Goal: Information Seeking & Learning: Learn about a topic

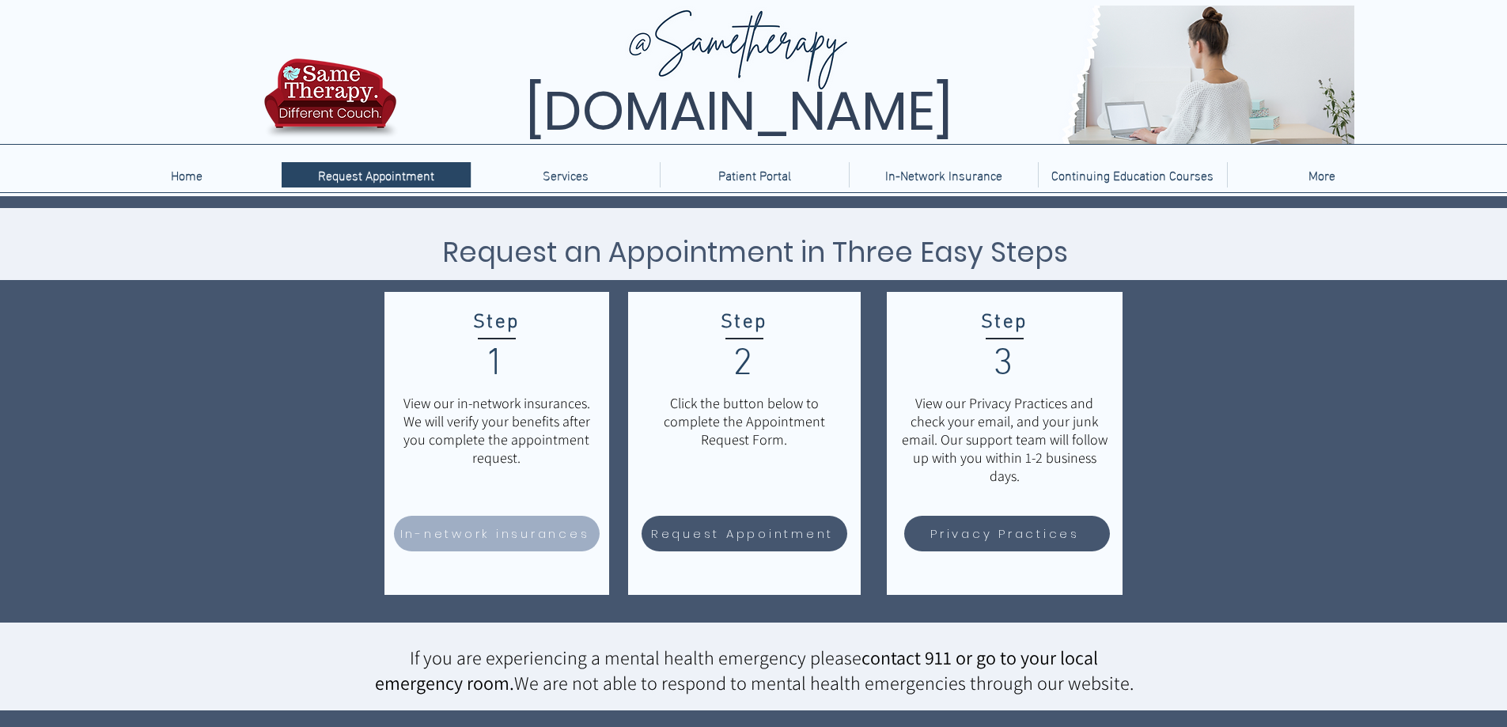
click at [546, 534] on span "In-network insurances" at bounding box center [495, 534] width 190 height 18
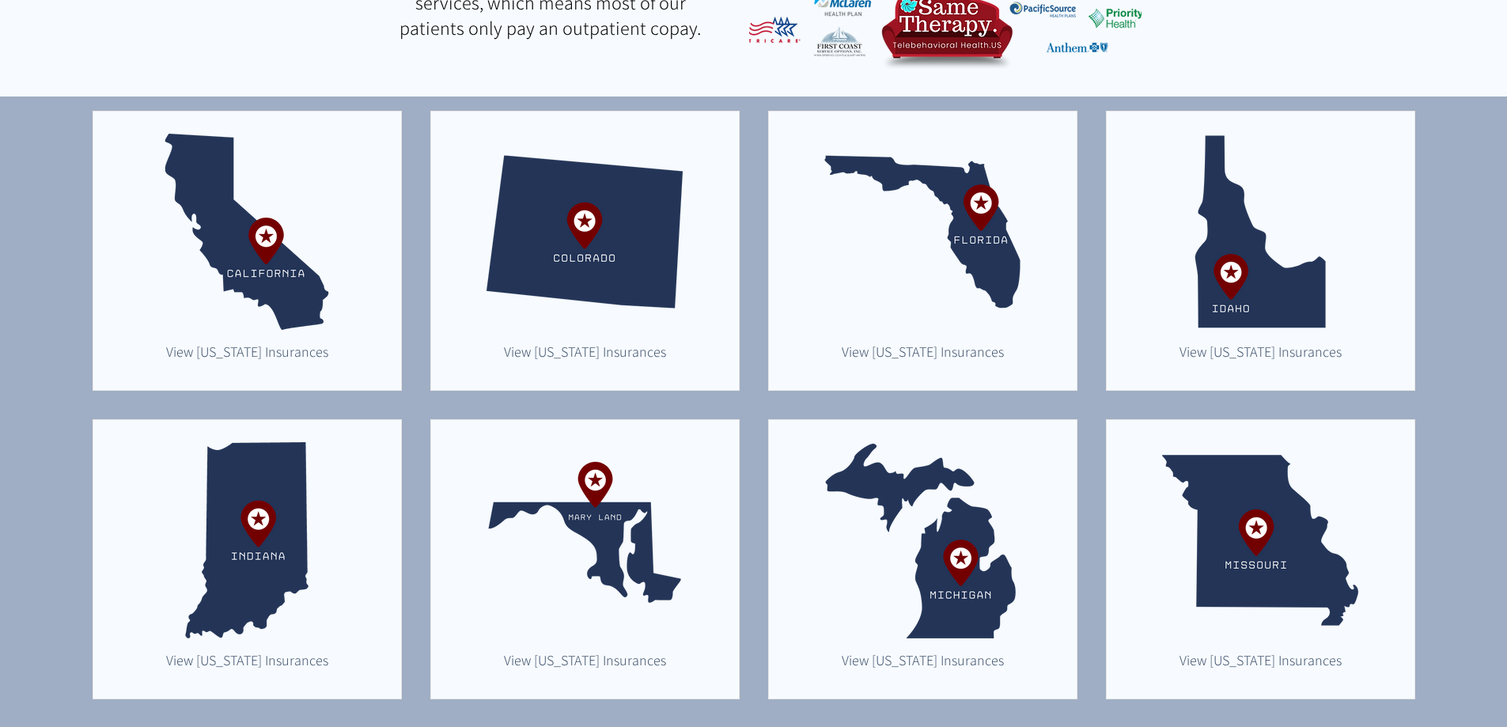
scroll to position [396, 0]
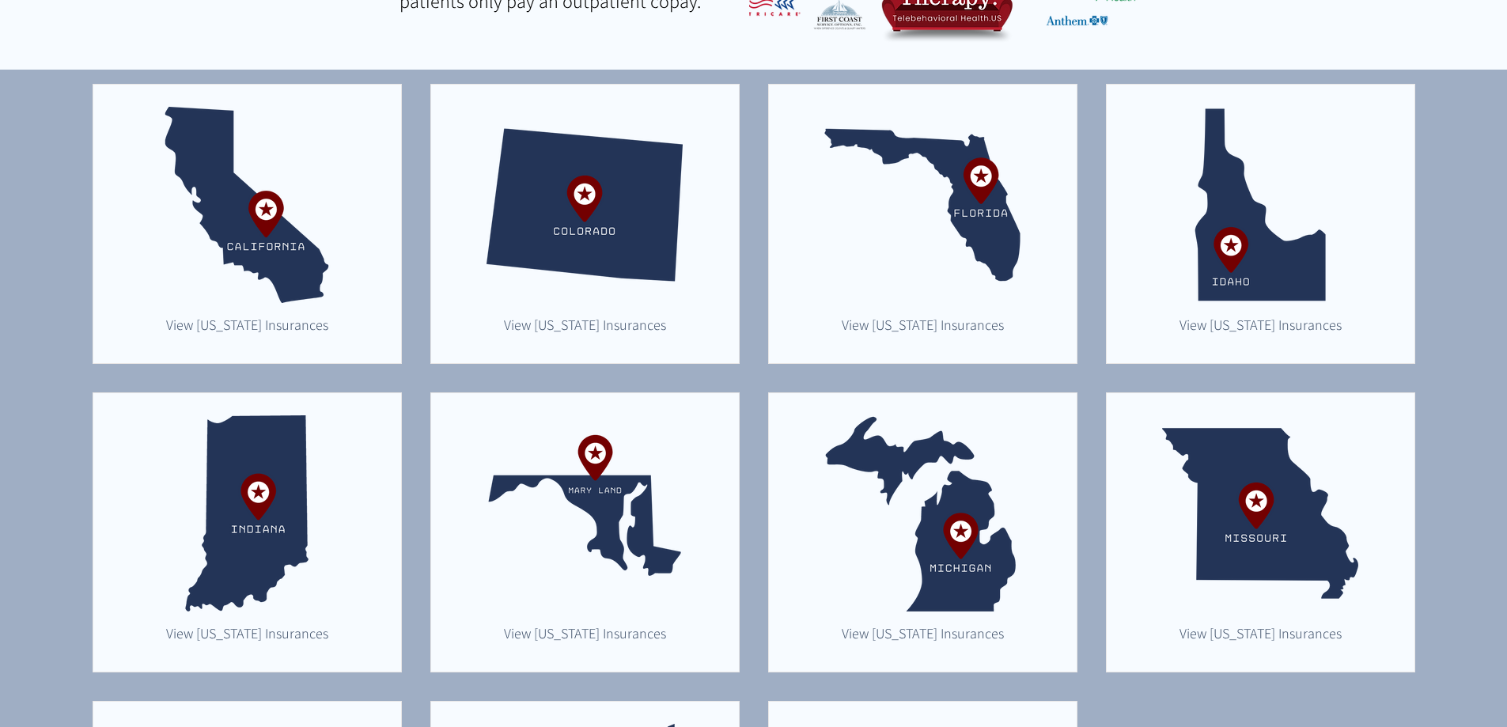
click at [976, 531] on img "main content" at bounding box center [923, 513] width 196 height 196
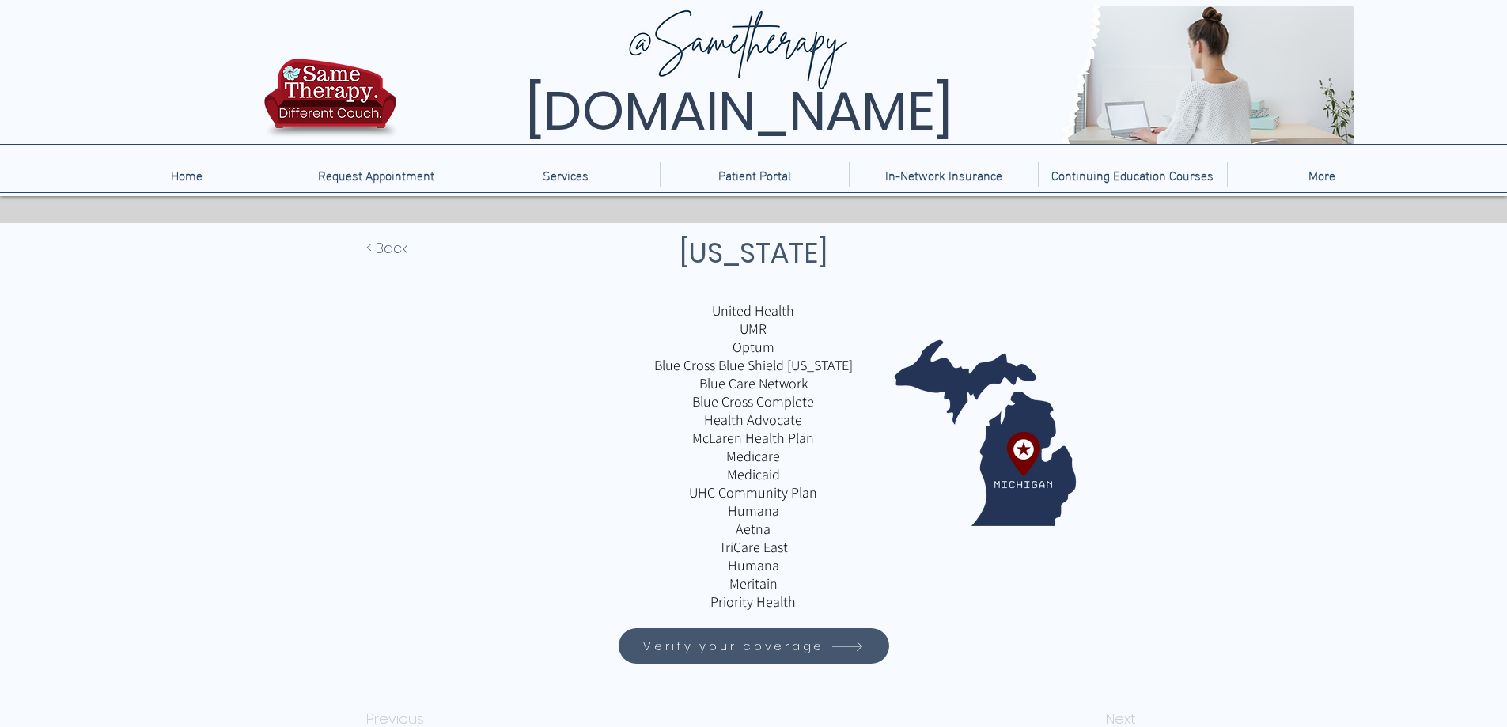
click at [804, 655] on span "Verify your coverage" at bounding box center [754, 646] width 266 height 31
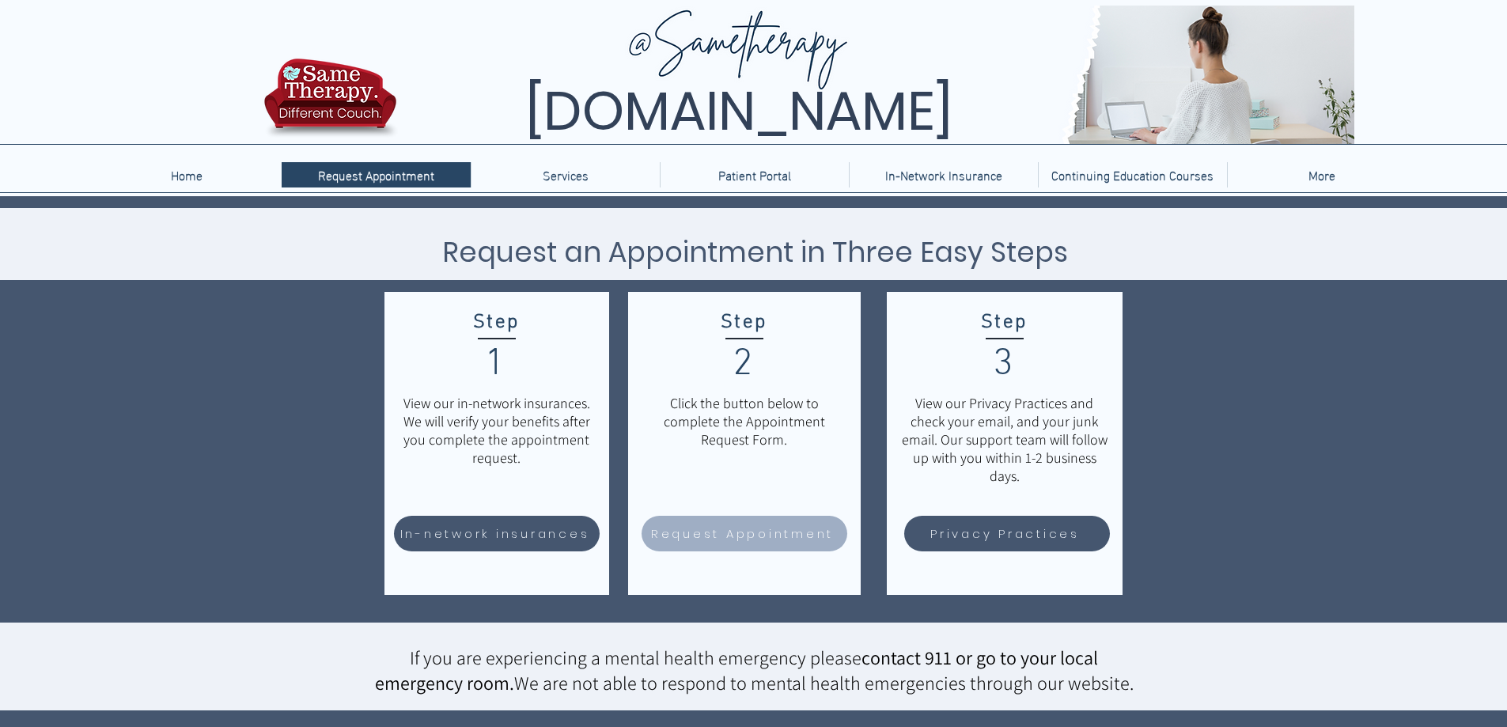
click at [775, 543] on span "Request Appointment" at bounding box center [744, 533] width 201 height 31
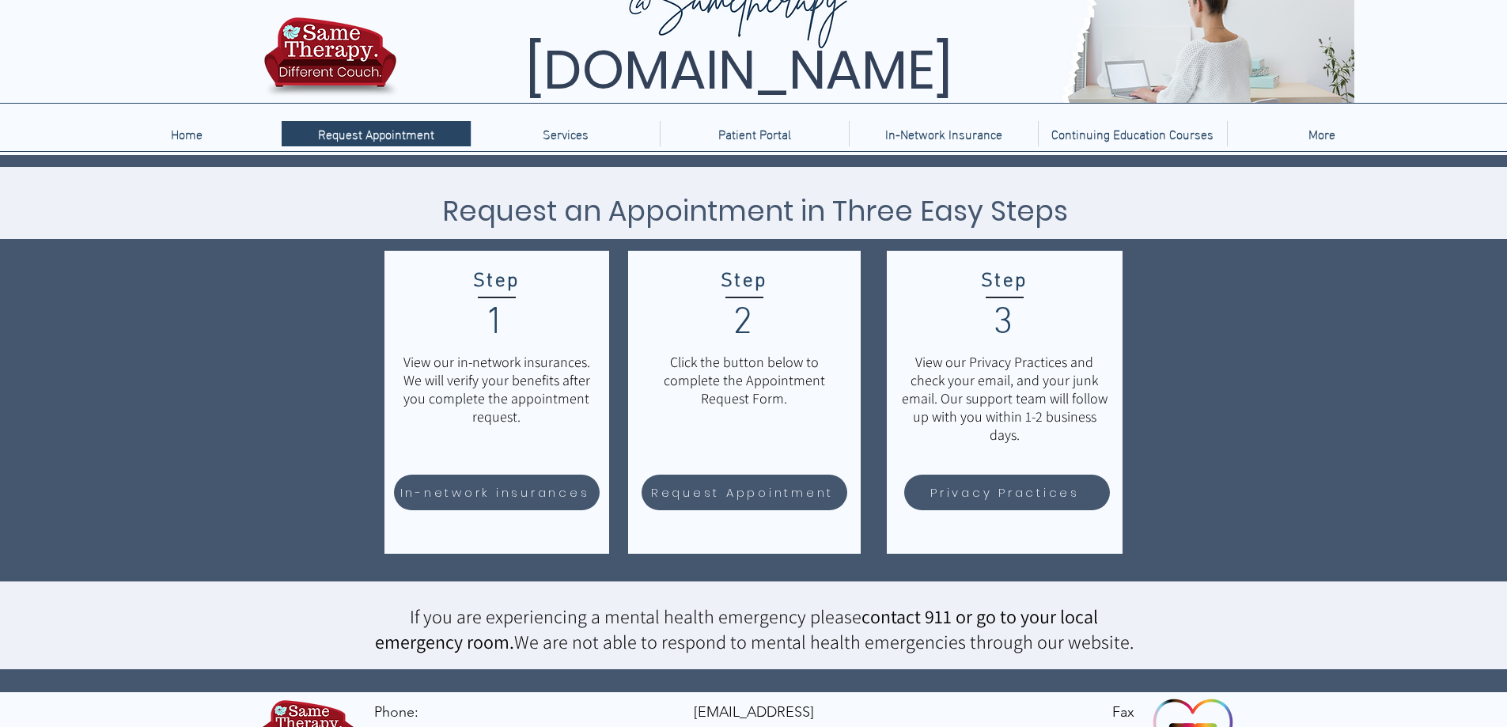
scroll to position [16, 0]
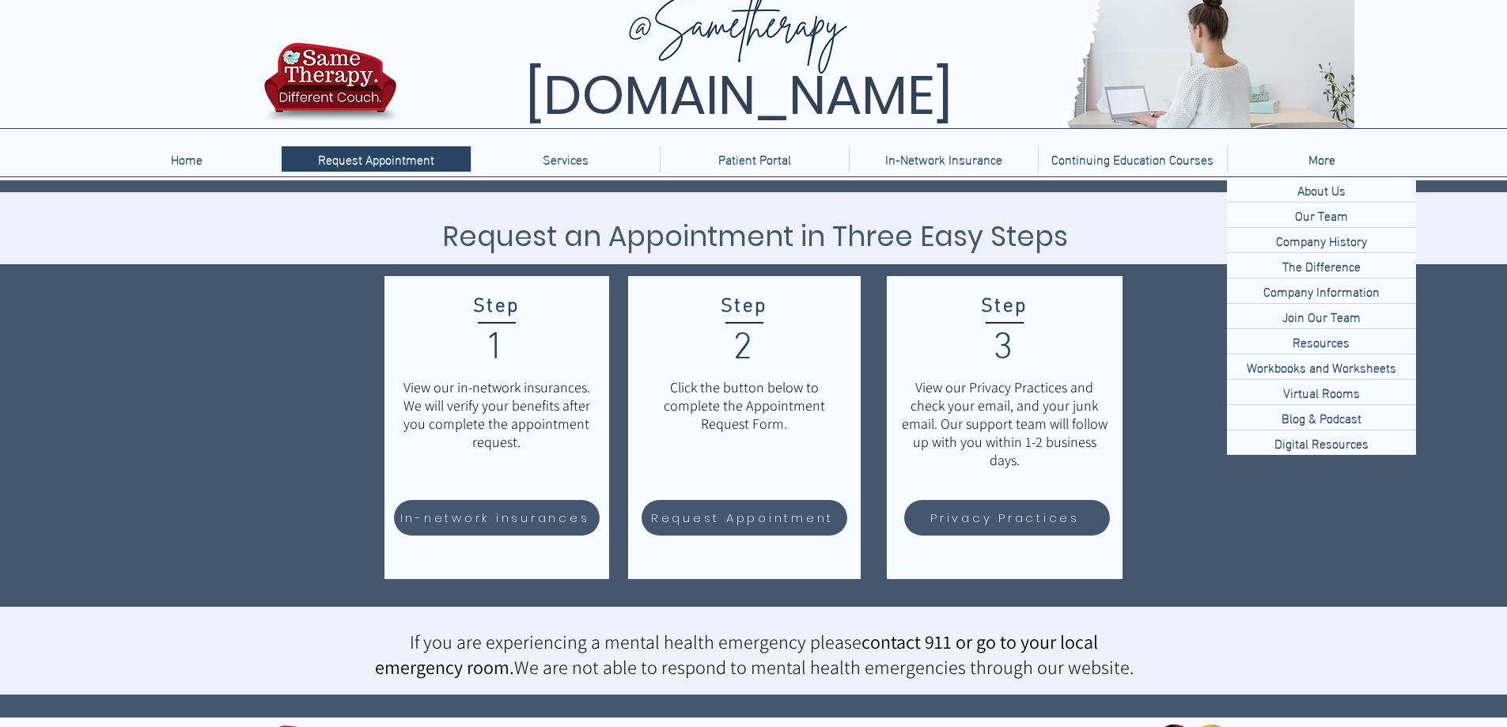
click at [1327, 167] on p "More" at bounding box center [1322, 158] width 43 height 25
click at [1334, 215] on p "Our Team" at bounding box center [1322, 215] width 66 height 25
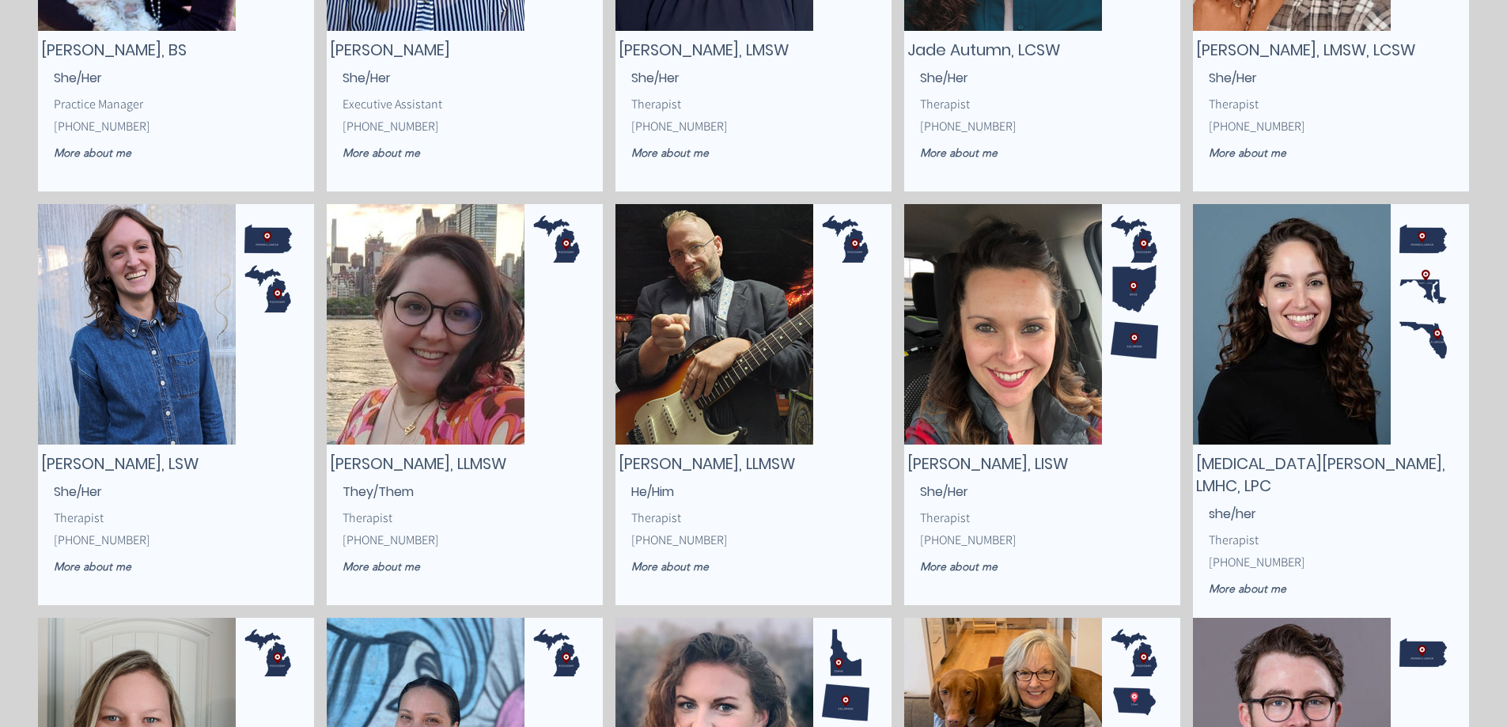
scroll to position [950, 0]
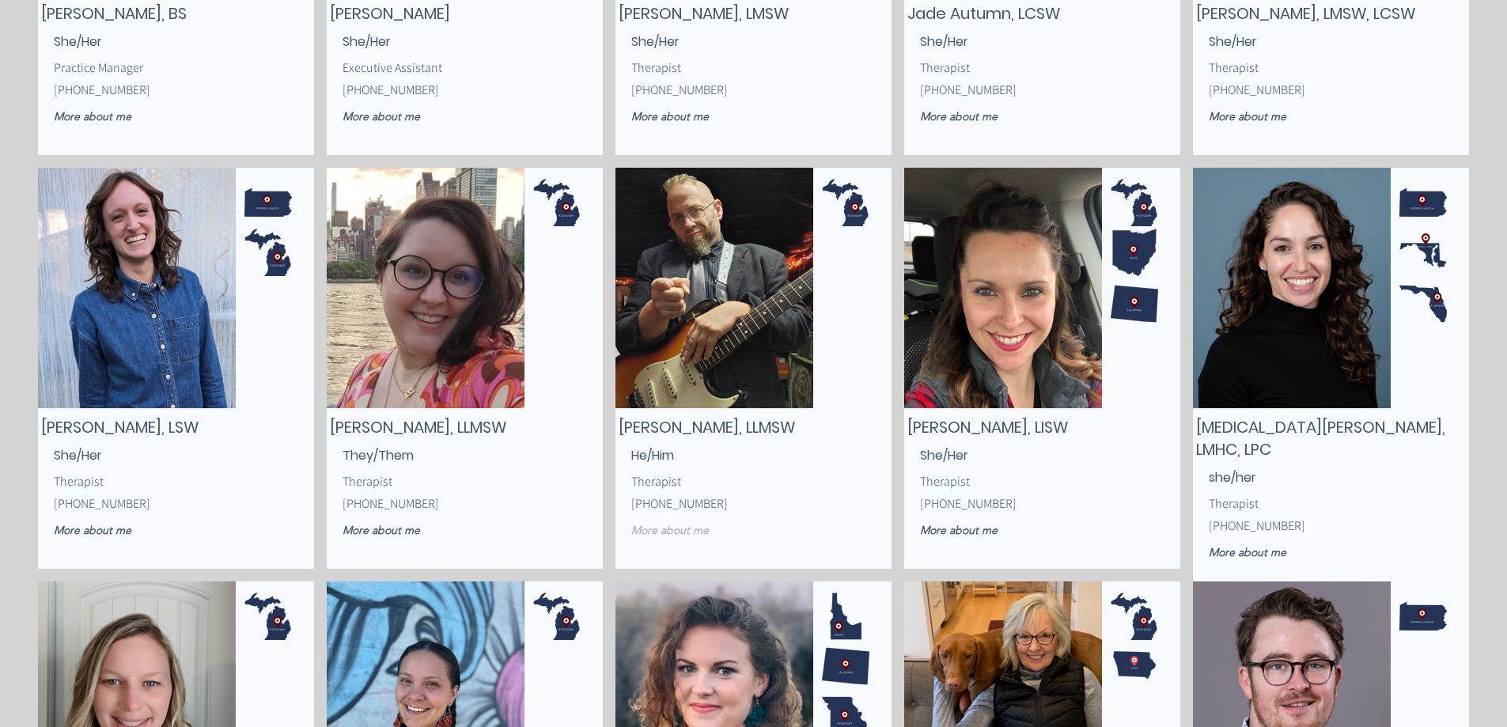
click at [703, 542] on link "More about me" at bounding box center [691, 531] width 121 height 28
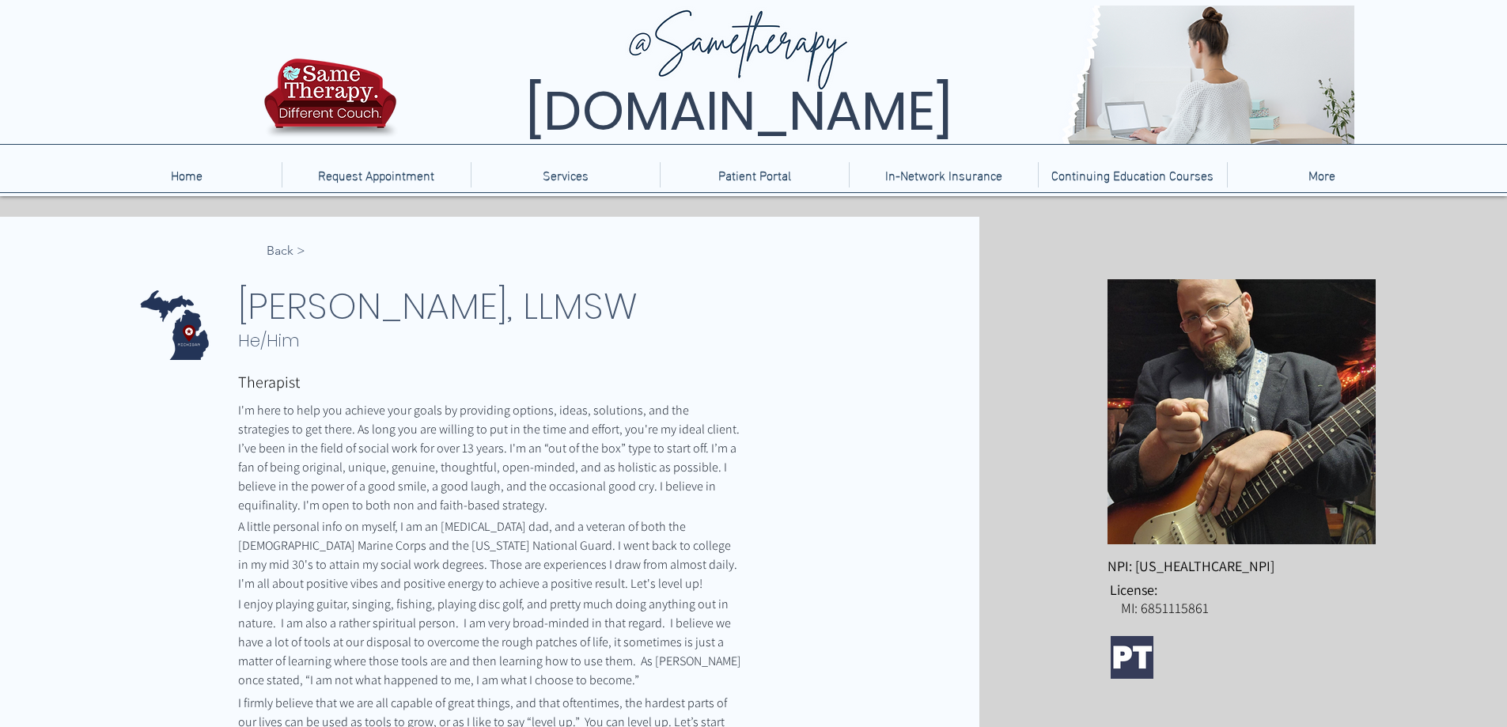
click at [574, 453] on span "I'm here to help you achieve your goals by providing options, ideas, solutions,…" at bounding box center [490, 458] width 504 height 112
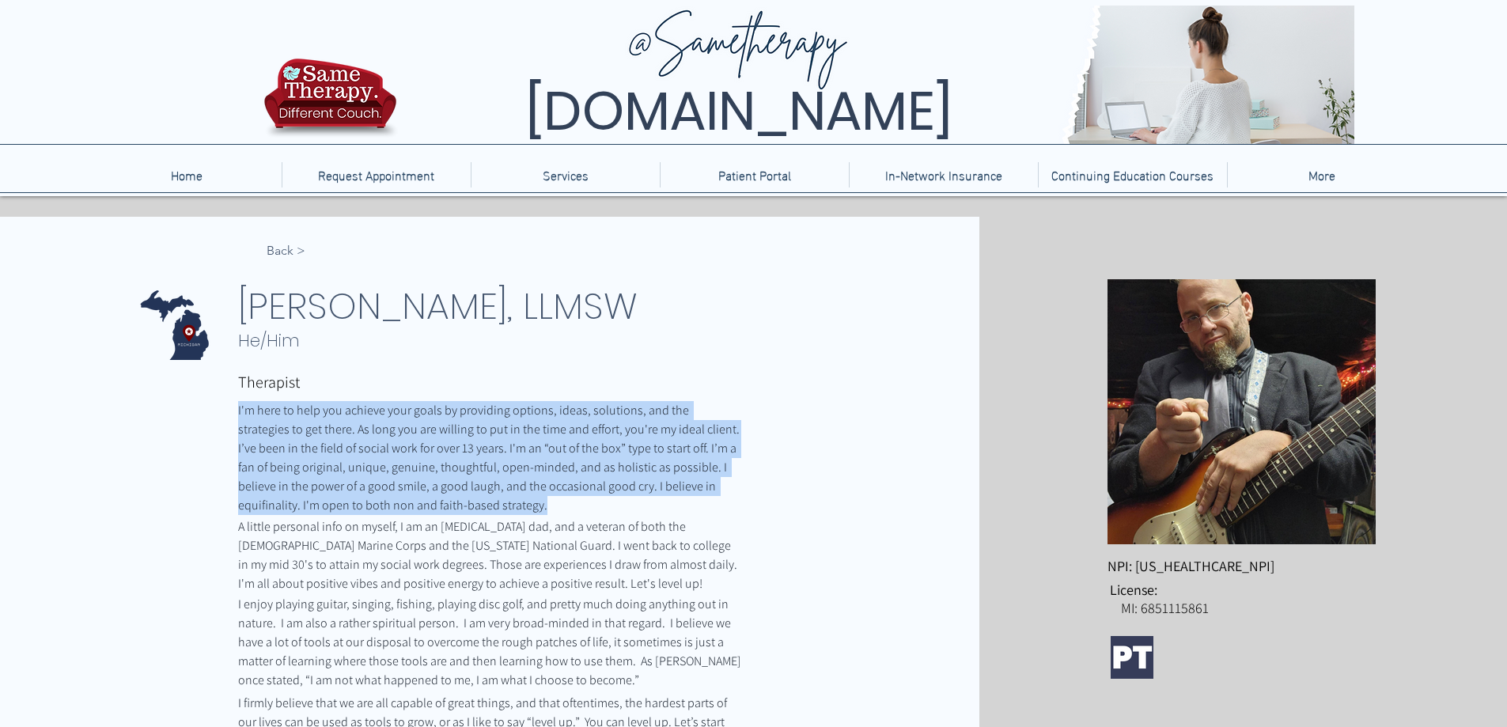
click at [574, 453] on span "I'm here to help you achieve your goals by providing options, ideas, solutions,…" at bounding box center [490, 458] width 504 height 112
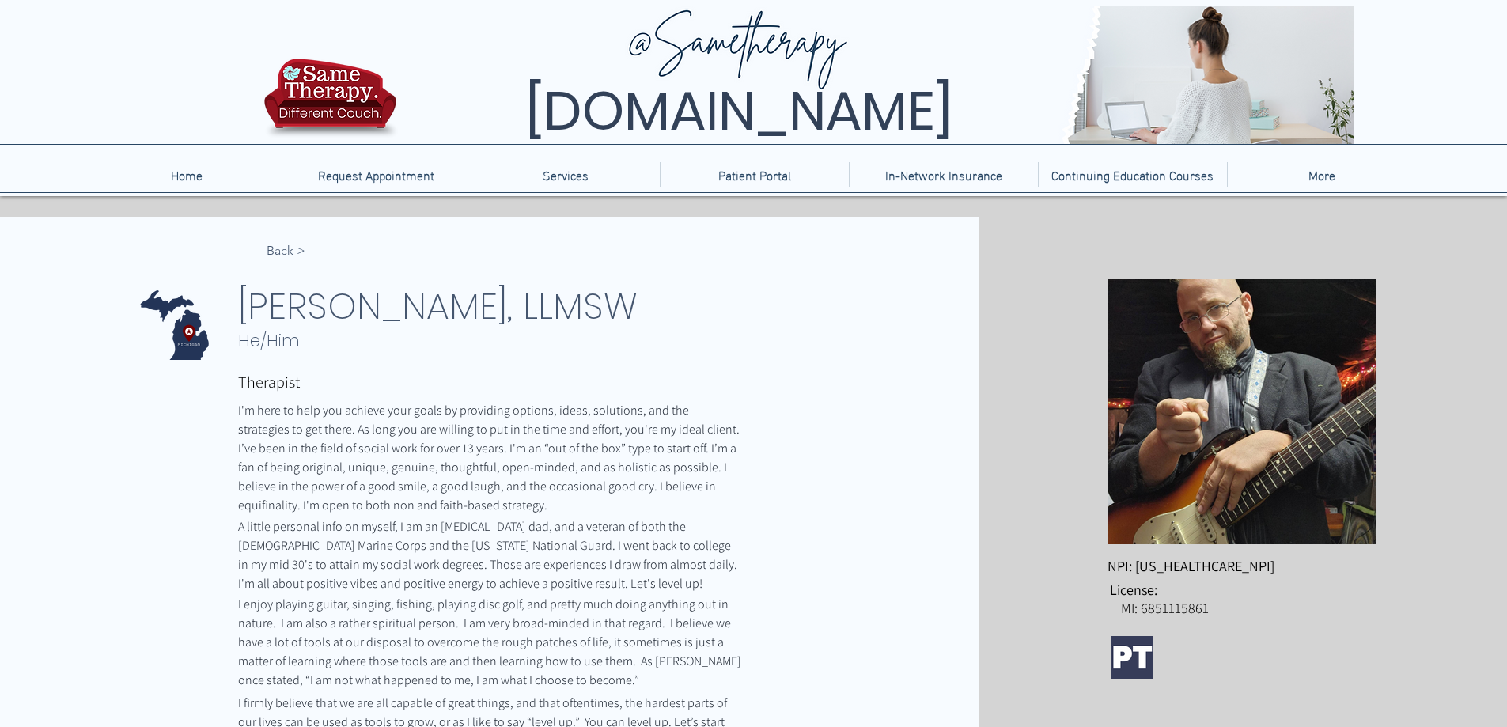
click at [571, 487] on span "I'm here to help you achieve your goals by providing options, ideas, solutions,…" at bounding box center [490, 458] width 504 height 112
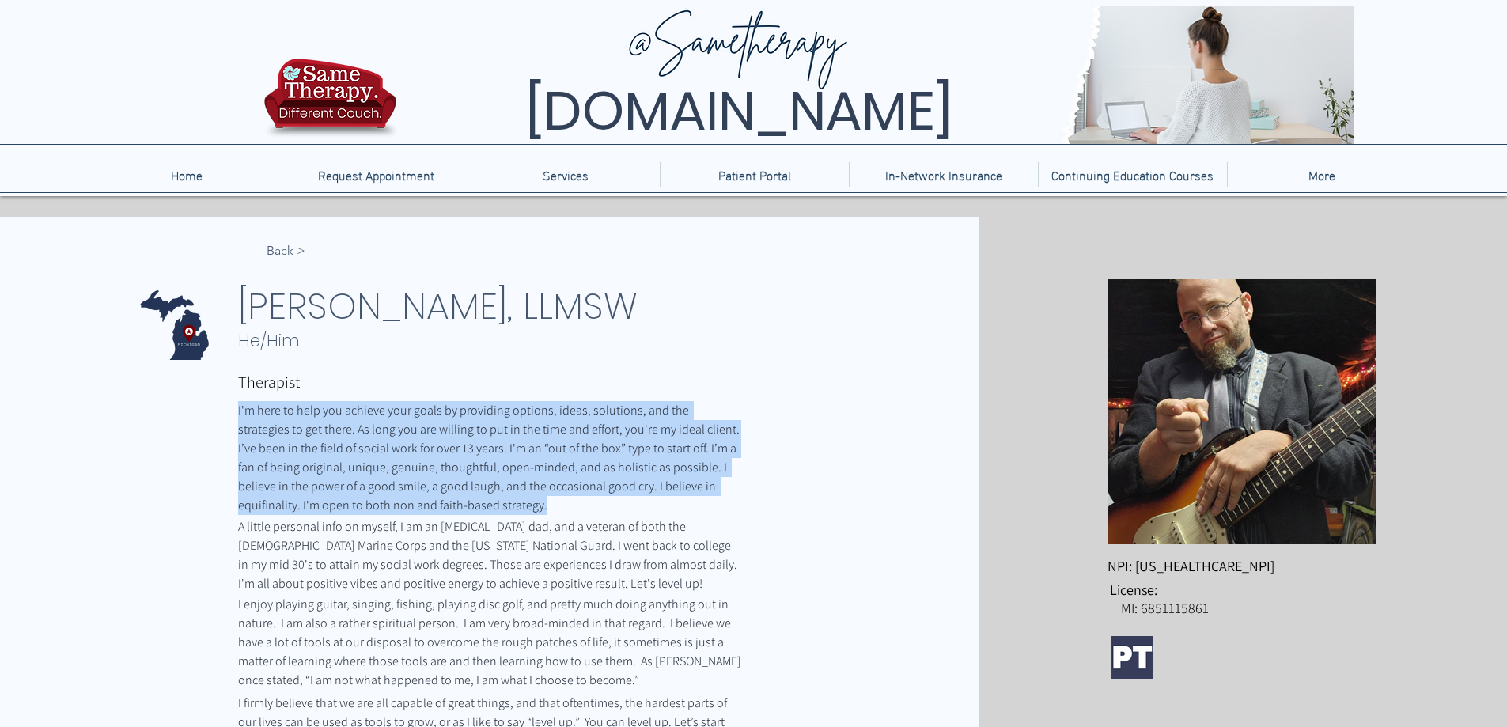
click at [571, 487] on span "I'm here to help you achieve your goals by providing options, ideas, solutions,…" at bounding box center [490, 458] width 504 height 112
click at [275, 256] on span "< Back" at bounding box center [286, 250] width 39 height 17
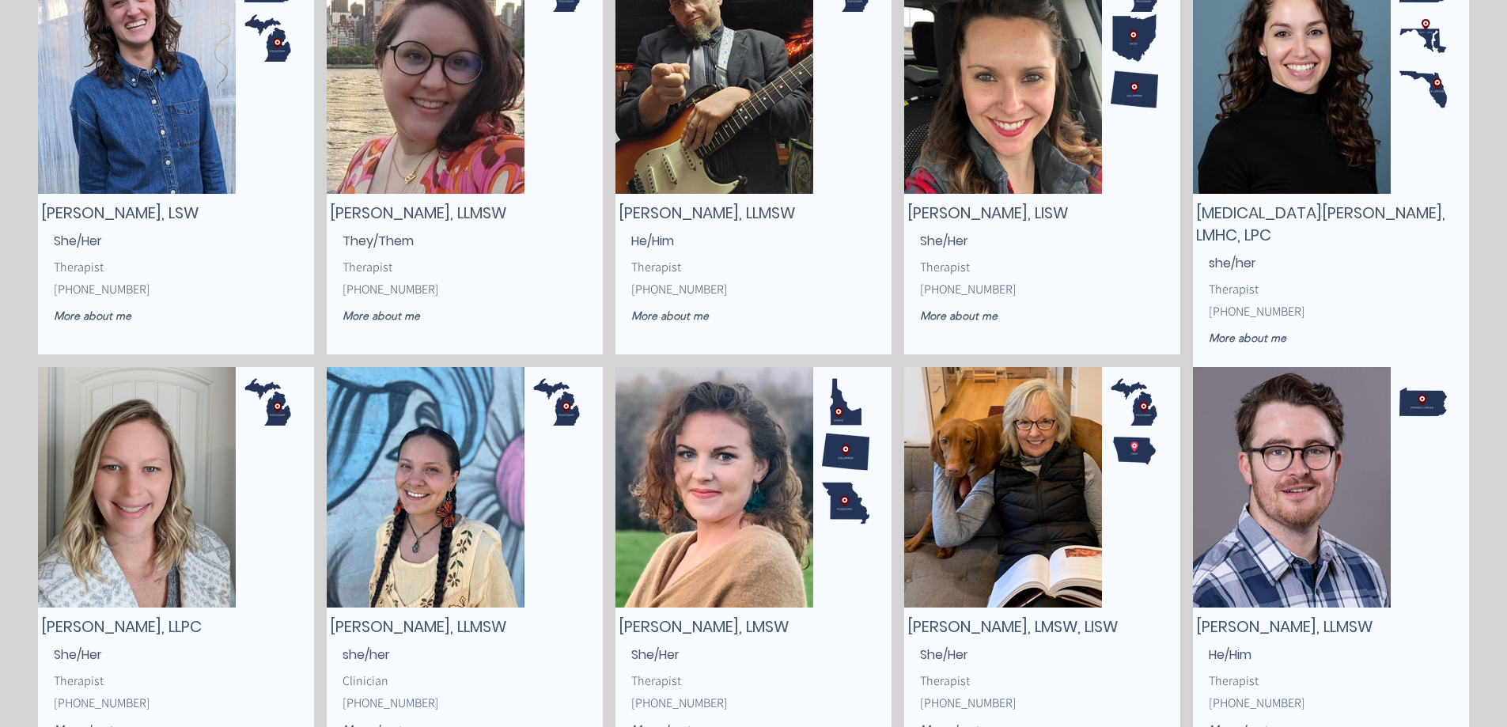
scroll to position [1266, 0]
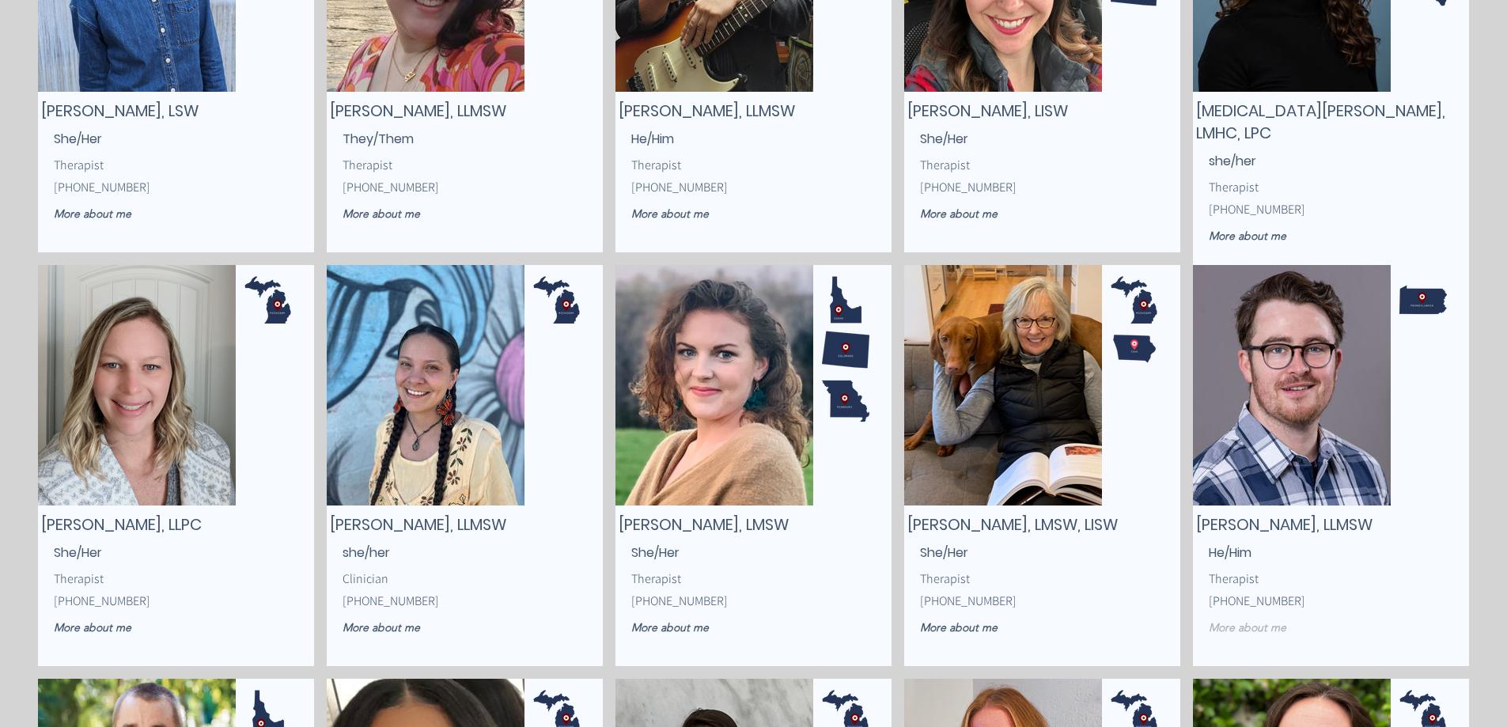
click at [1281, 630] on span "More about me" at bounding box center [1248, 627] width 78 height 14
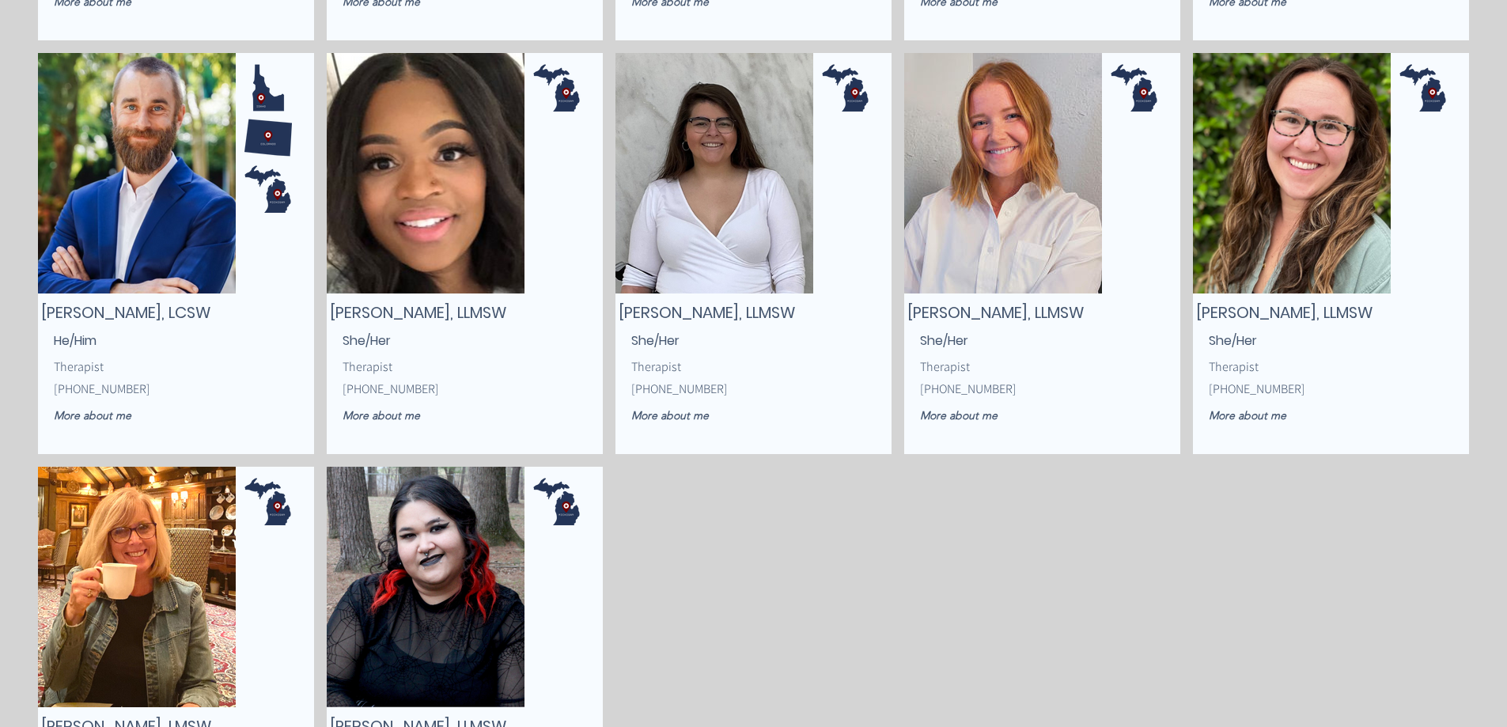
scroll to position [1899, 0]
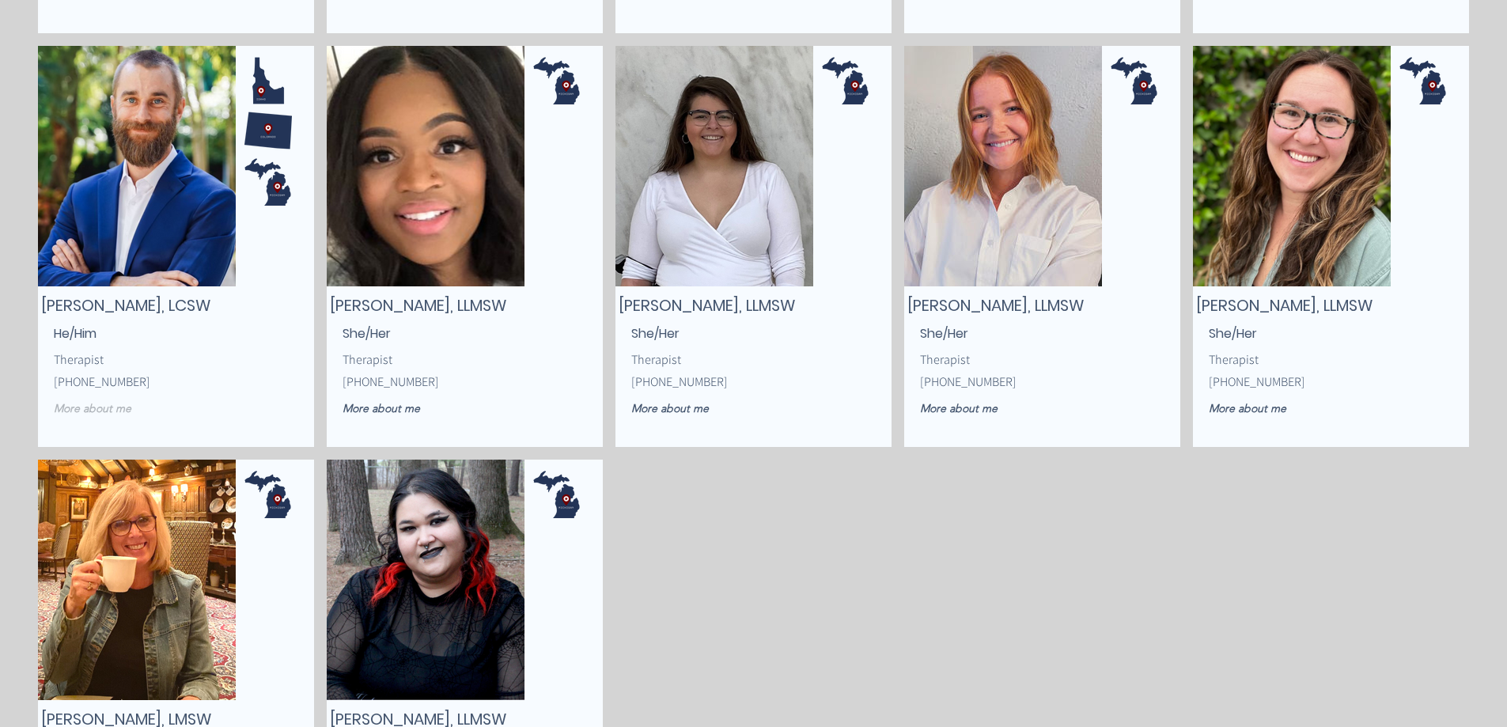
click at [108, 410] on span "More about me" at bounding box center [93, 408] width 78 height 14
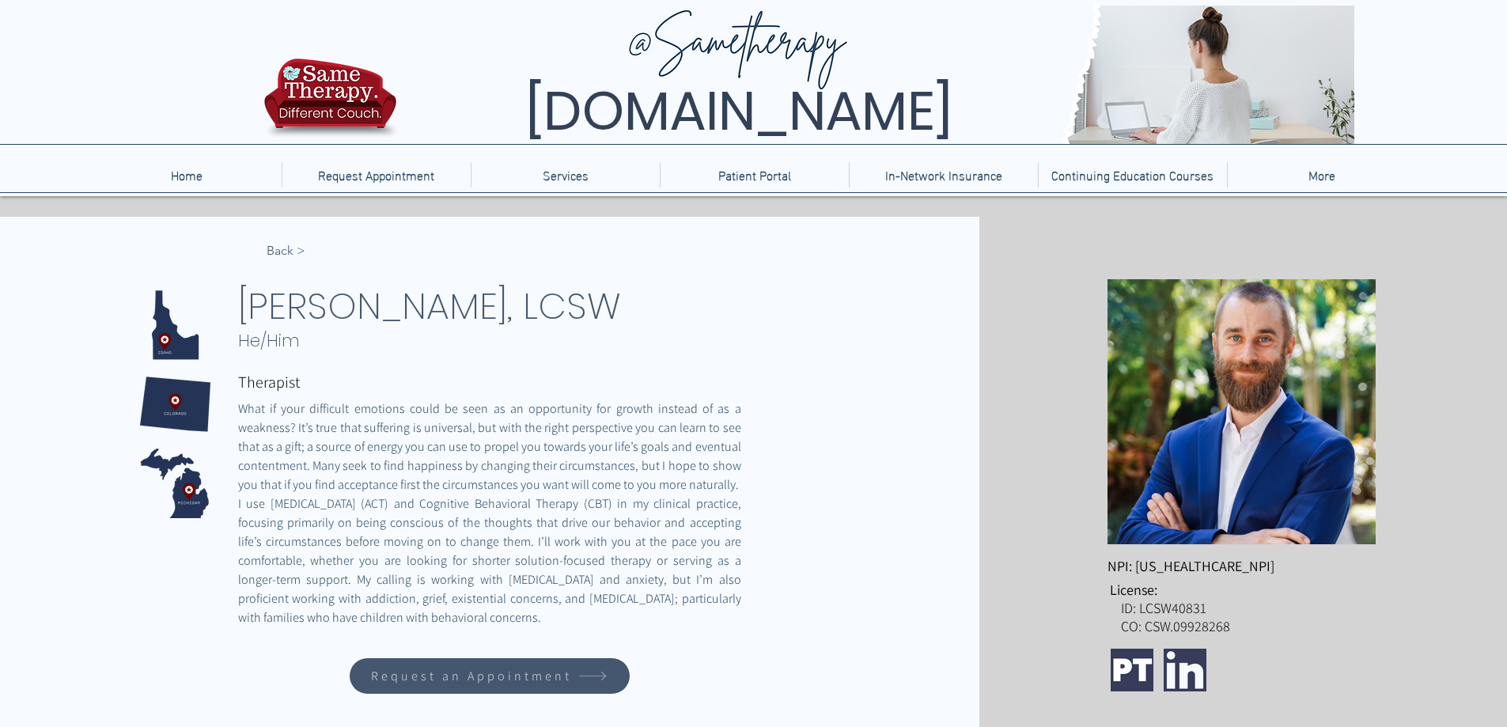
click at [362, 408] on span "What if your difficult emotions could be seen as an opportunity for growth inst…" at bounding box center [491, 446] width 506 height 93
click at [642, 572] on span "I use [MEDICAL_DATA] (ACT) and Cognitive Behavioral Therapy (CBT) in my clinica…" at bounding box center [491, 560] width 506 height 131
click at [627, 601] on span "I use [MEDICAL_DATA] (ACT) and Cognitive Behavioral Therapy (CBT) in my clinica…" at bounding box center [491, 560] width 506 height 131
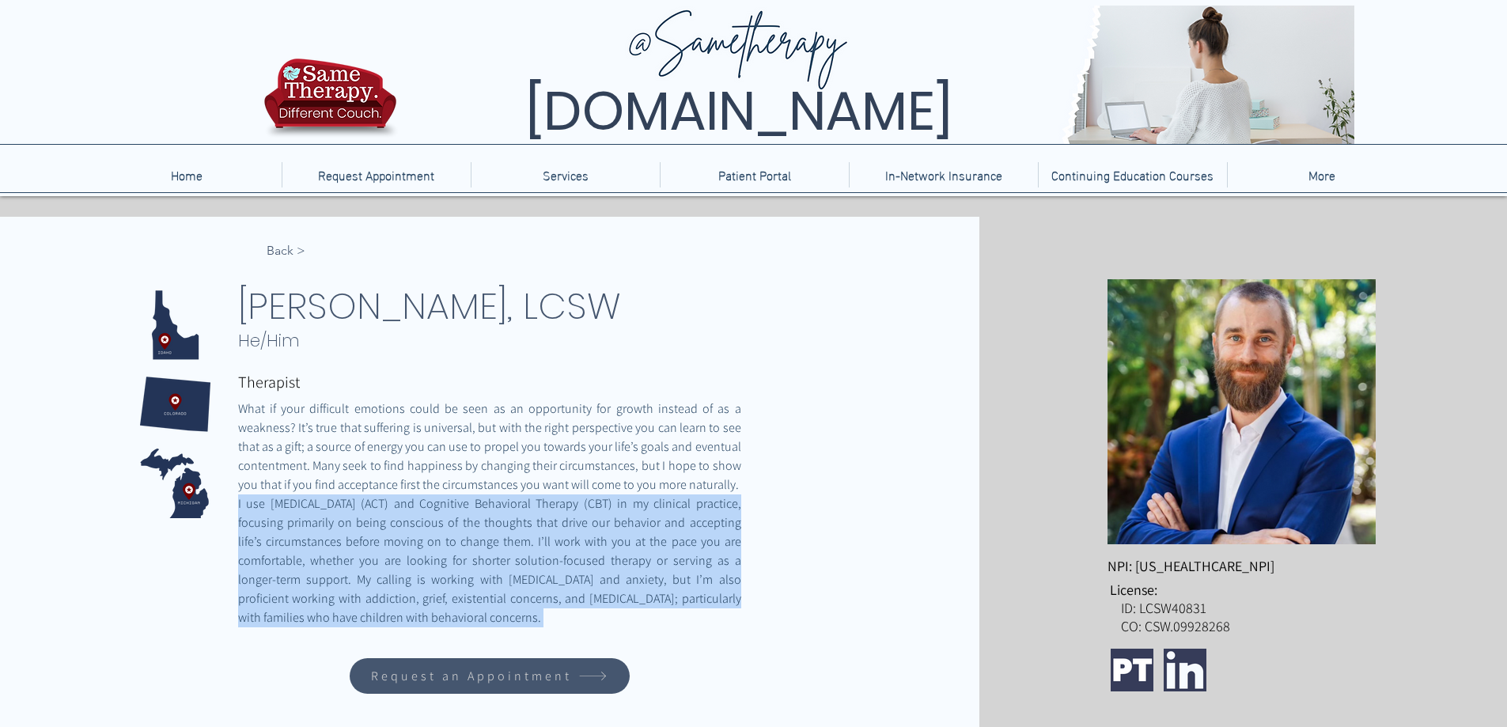
click at [627, 601] on span "I use [MEDICAL_DATA] (ACT) and Cognitive Behavioral Therapy (CBT) in my clinica…" at bounding box center [491, 560] width 506 height 131
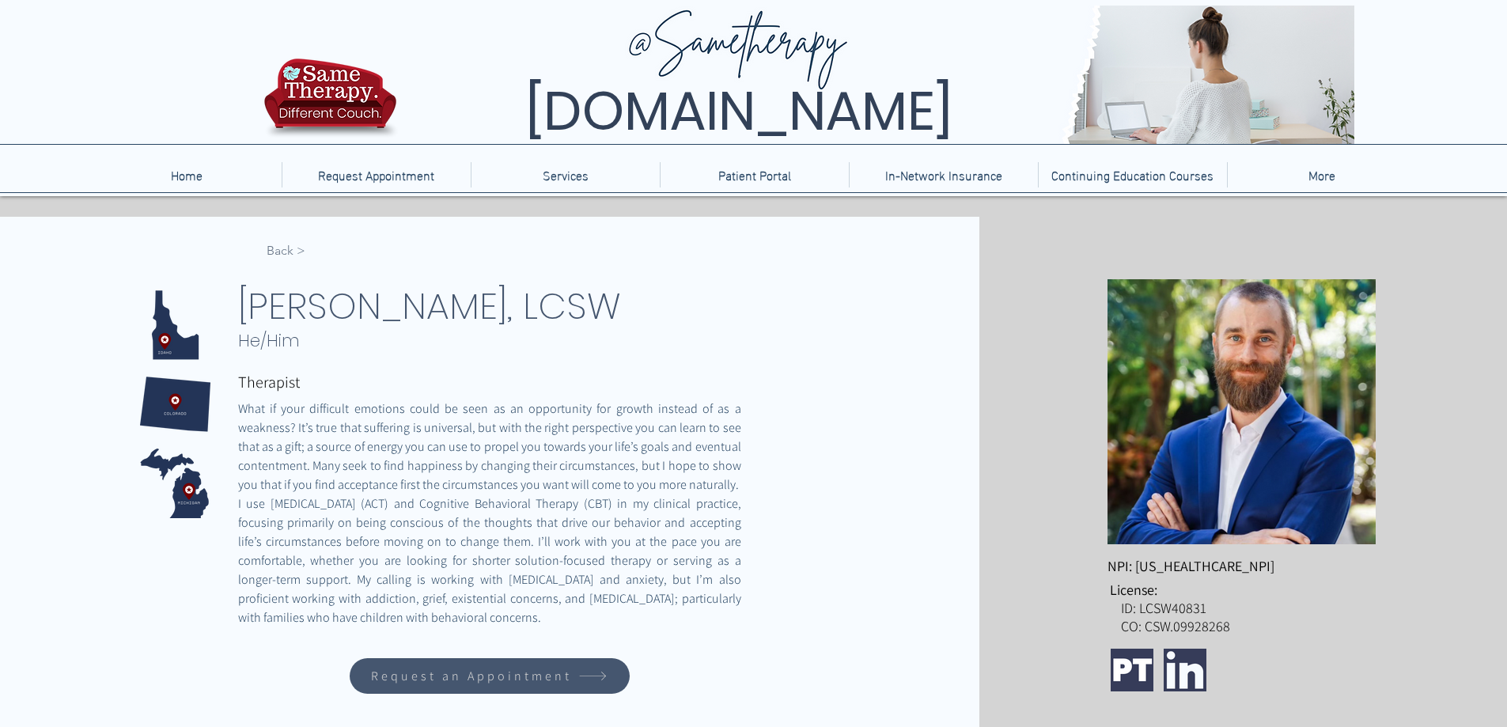
click at [276, 246] on span "< Back" at bounding box center [286, 250] width 39 height 17
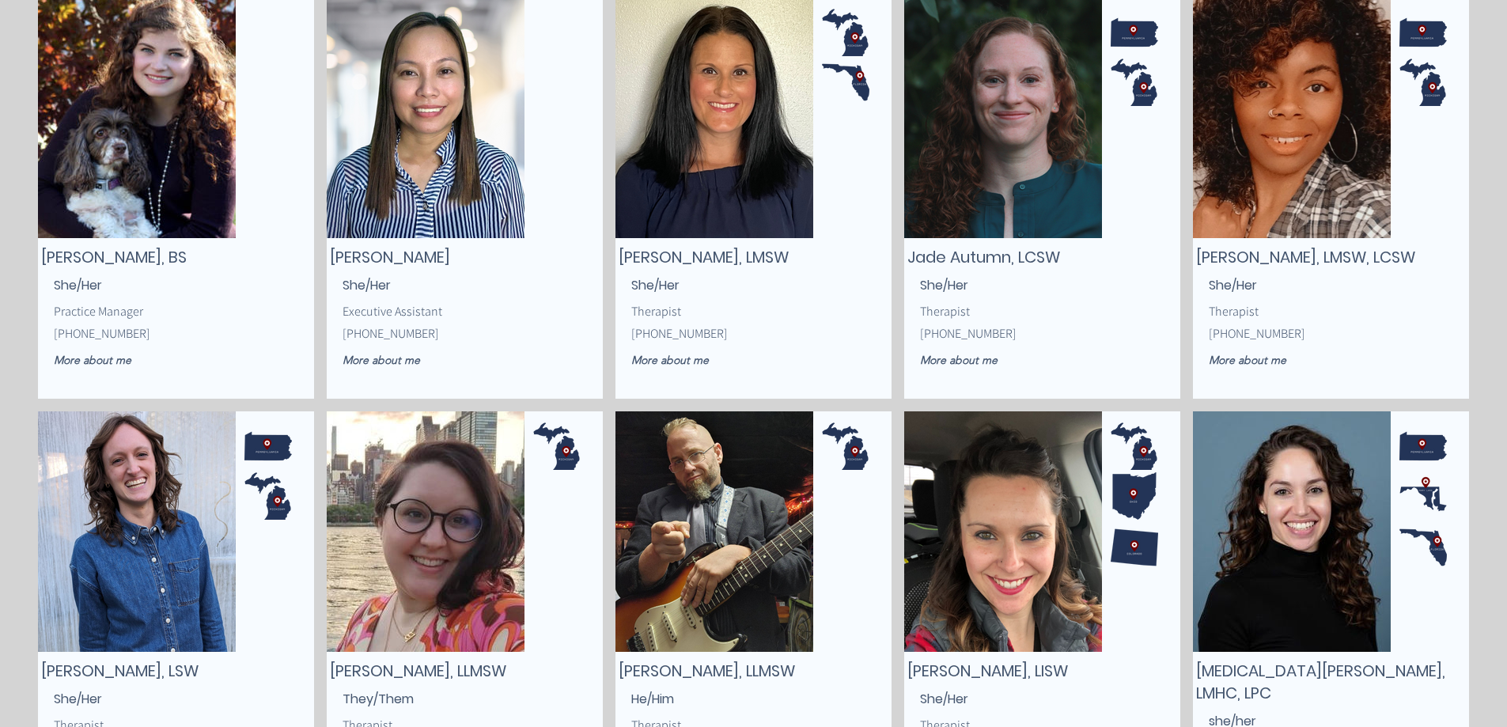
scroll to position [791, 0]
